Goal: Find specific fact: Find specific fact

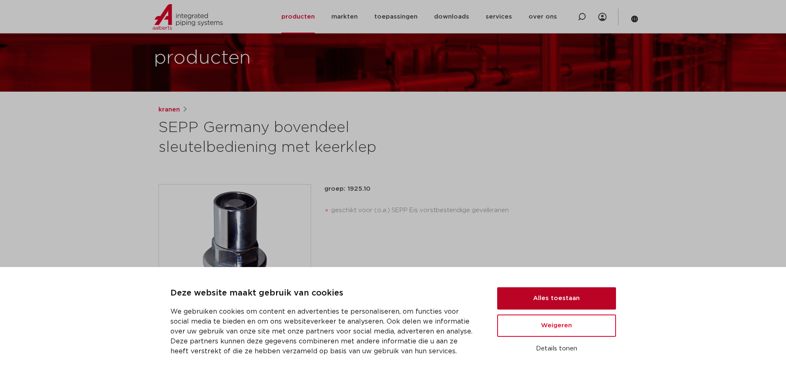
click at [548, 297] on button "Alles toestaan" at bounding box center [556, 298] width 119 height 22
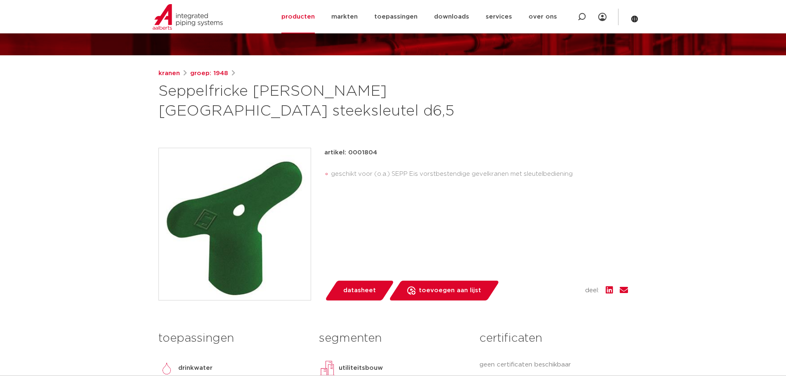
scroll to position [83, 0]
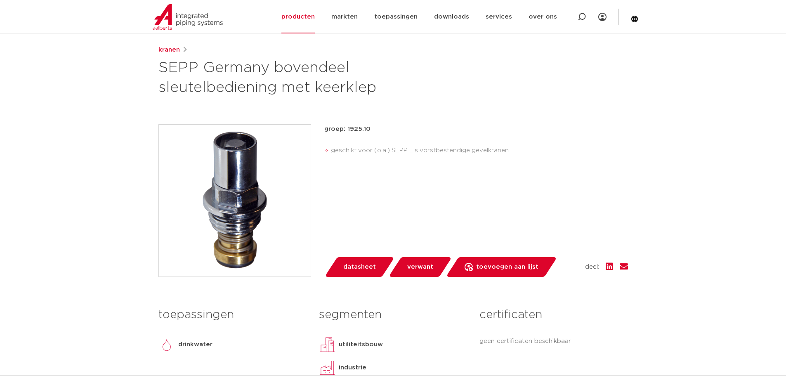
scroll to position [83, 0]
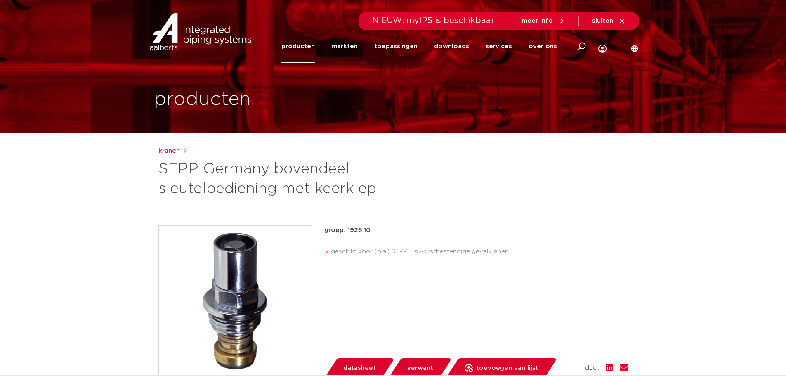
drag, startPoint x: 346, startPoint y: 230, endPoint x: 373, endPoint y: 227, distance: 26.6
click at [373, 227] on p "groep: 1925.10" at bounding box center [476, 230] width 304 height 10
copy p "1925.10"
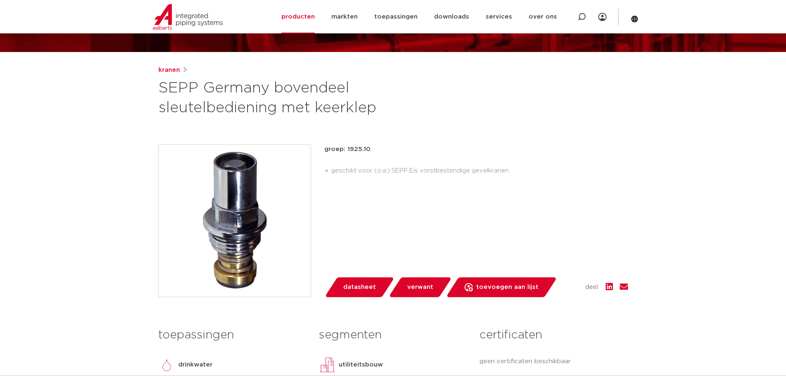
scroll to position [83, 0]
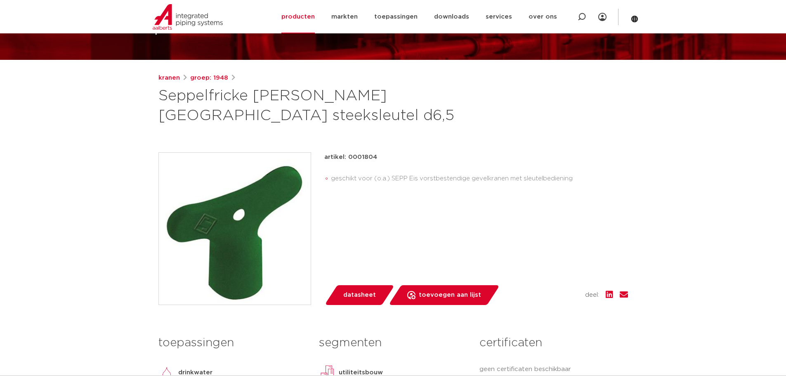
scroll to position [83, 0]
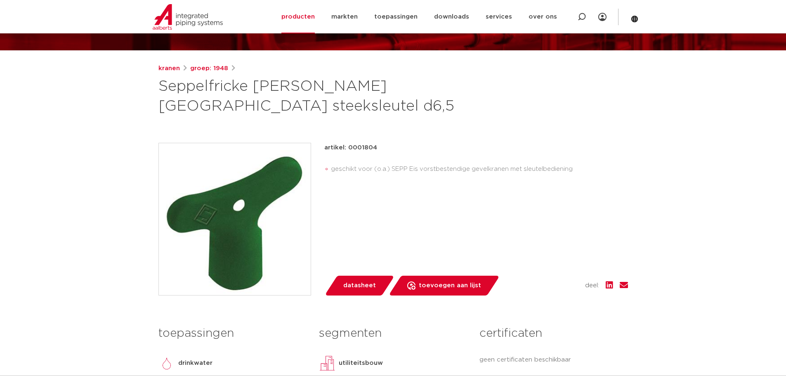
drag, startPoint x: 347, startPoint y: 147, endPoint x: 377, endPoint y: 147, distance: 29.7
click at [377, 147] on div "artikel: 0001804" at bounding box center [476, 148] width 304 height 10
copy p "0001804"
